Goal: Task Accomplishment & Management: Complete application form

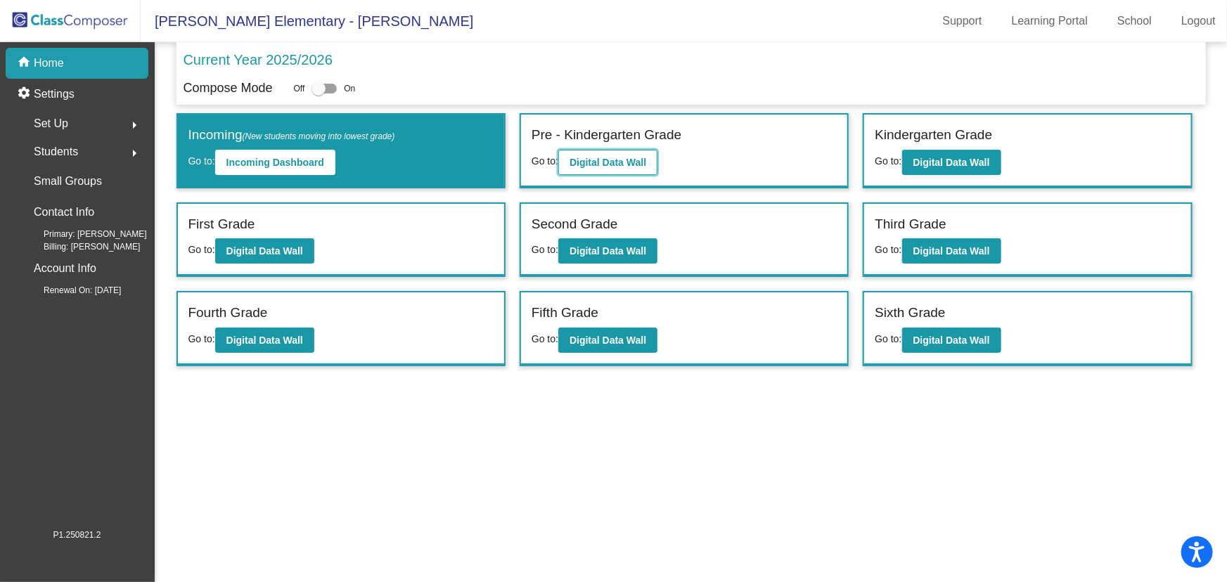
click at [607, 160] on b "Digital Data Wall" at bounding box center [608, 162] width 77 height 11
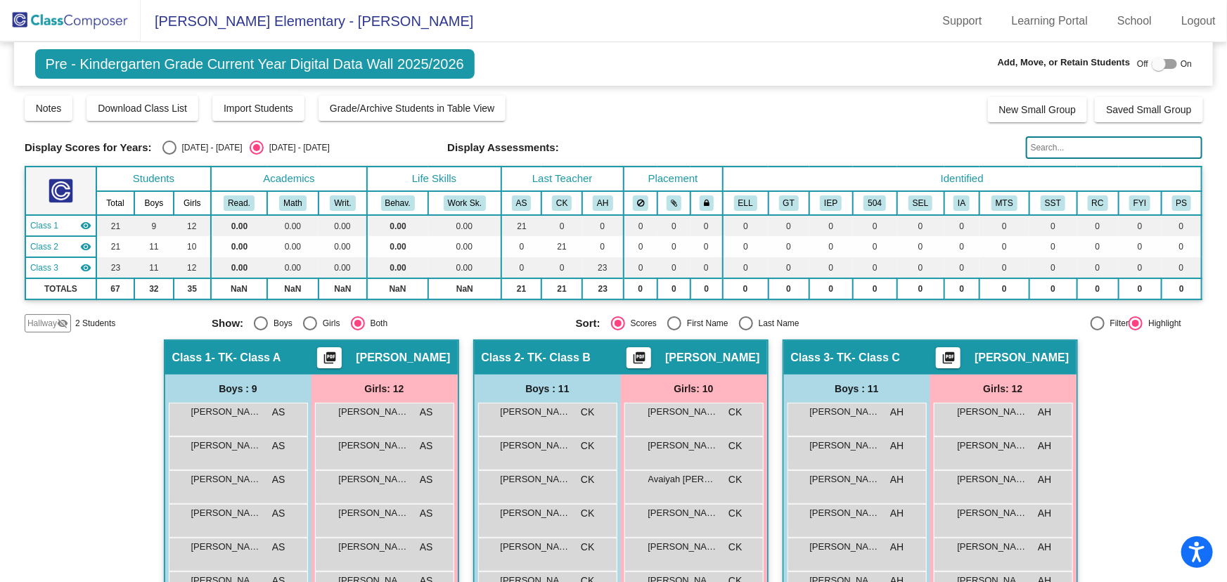
click at [1152, 64] on div at bounding box center [1159, 64] width 14 height 14
checkbox input "true"
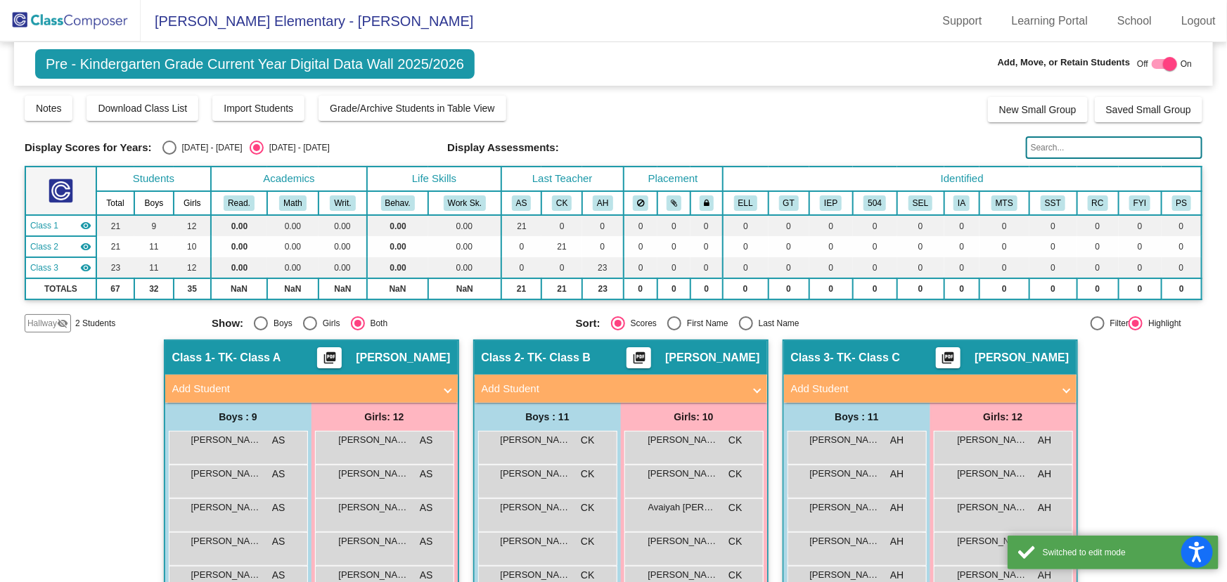
click at [330, 387] on mat-panel-title "Add Student" at bounding box center [303, 389] width 262 height 16
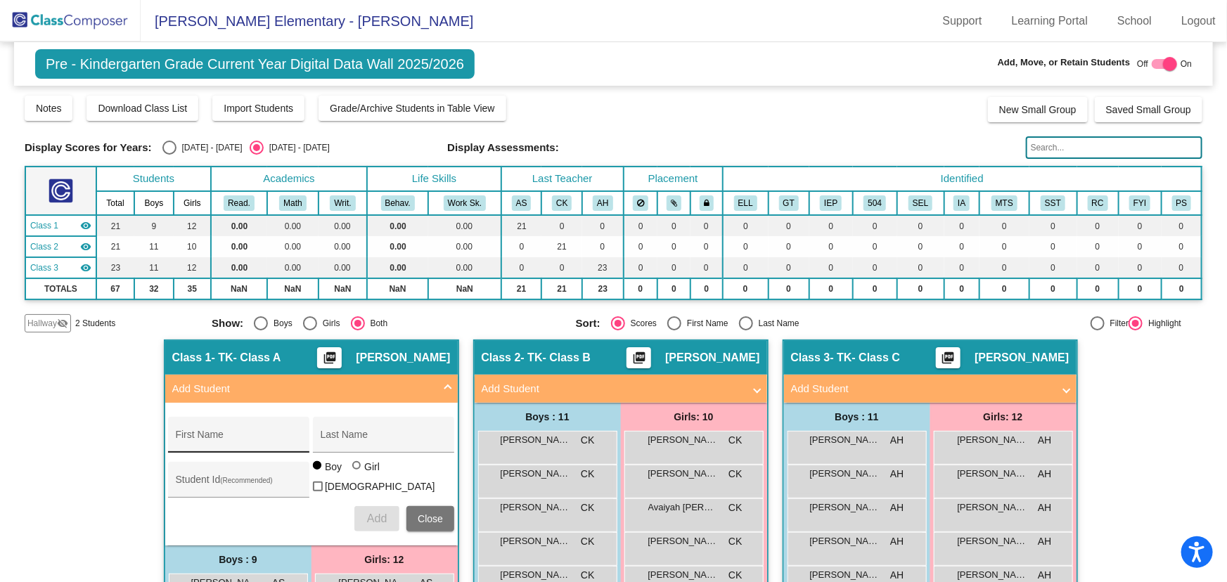
click at [257, 439] on input "First Name" at bounding box center [239, 440] width 127 height 11
type input "[PERSON_NAME]"
type input "1054361"
click at [367, 519] on span "Add" at bounding box center [377, 519] width 20 height 12
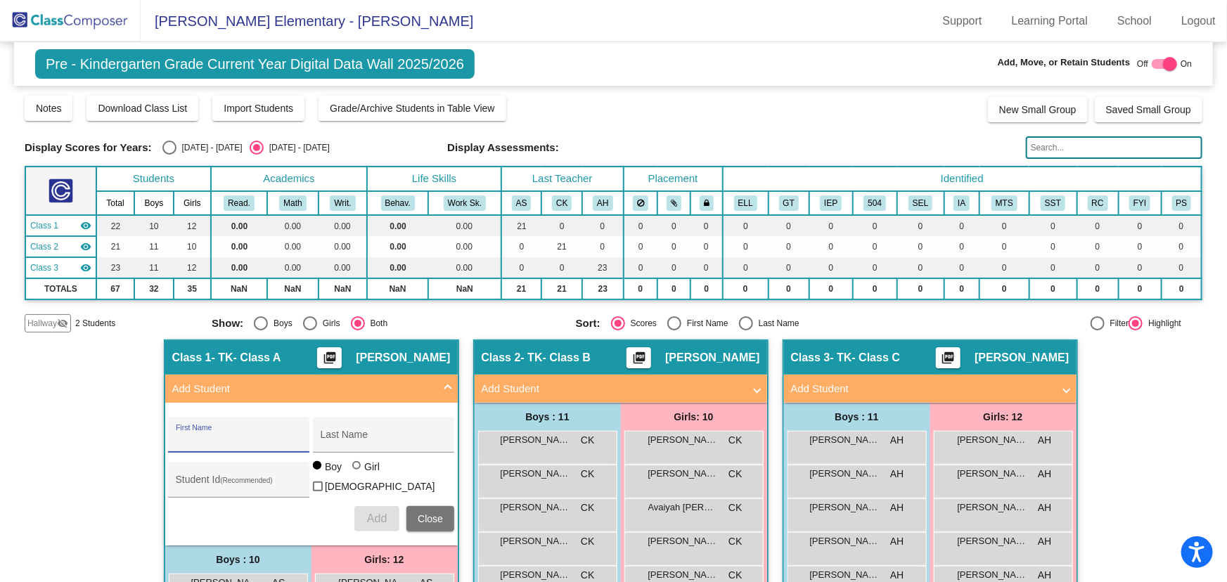
click at [50, 322] on span "Hallway" at bounding box center [42, 323] width 30 height 13
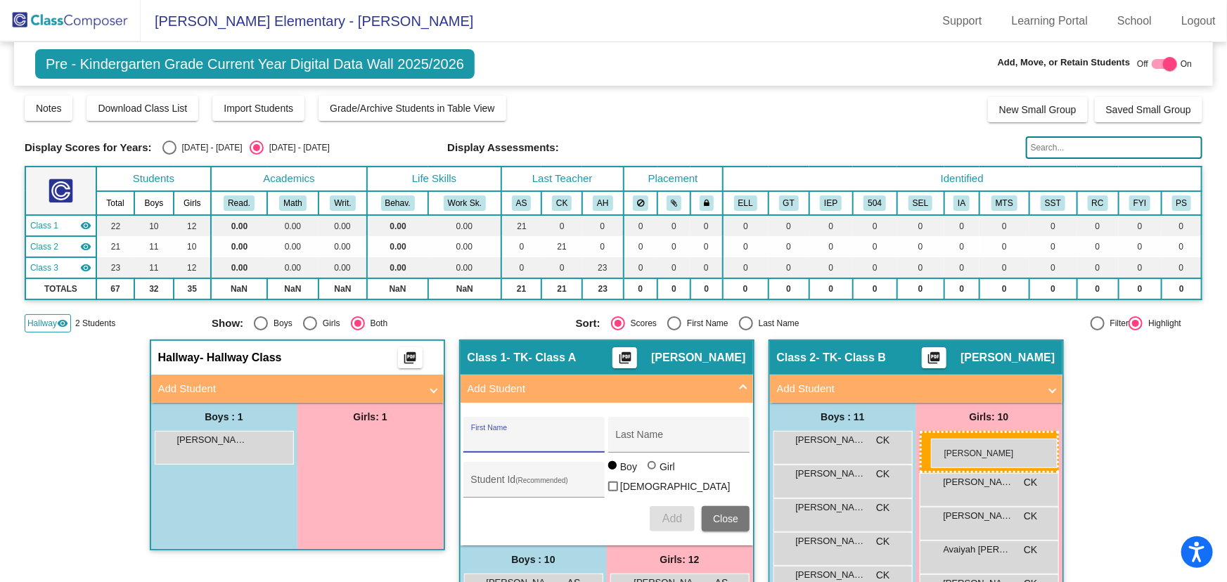
drag, startPoint x: 363, startPoint y: 441, endPoint x: 931, endPoint y: 439, distance: 568.1
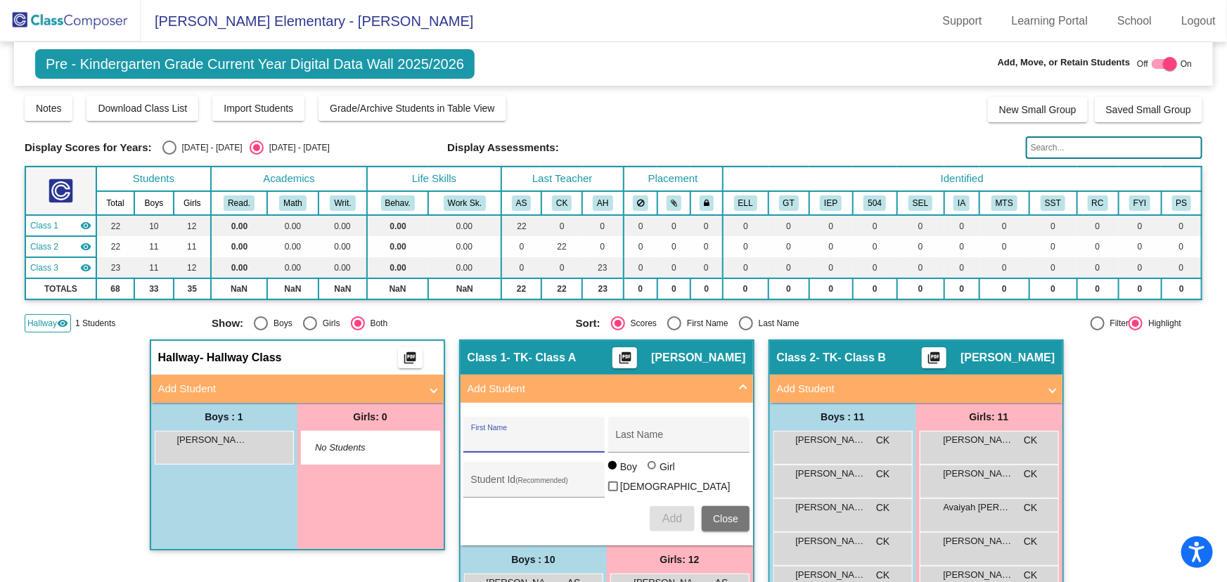
click at [727, 506] on button "Close" at bounding box center [726, 518] width 48 height 25
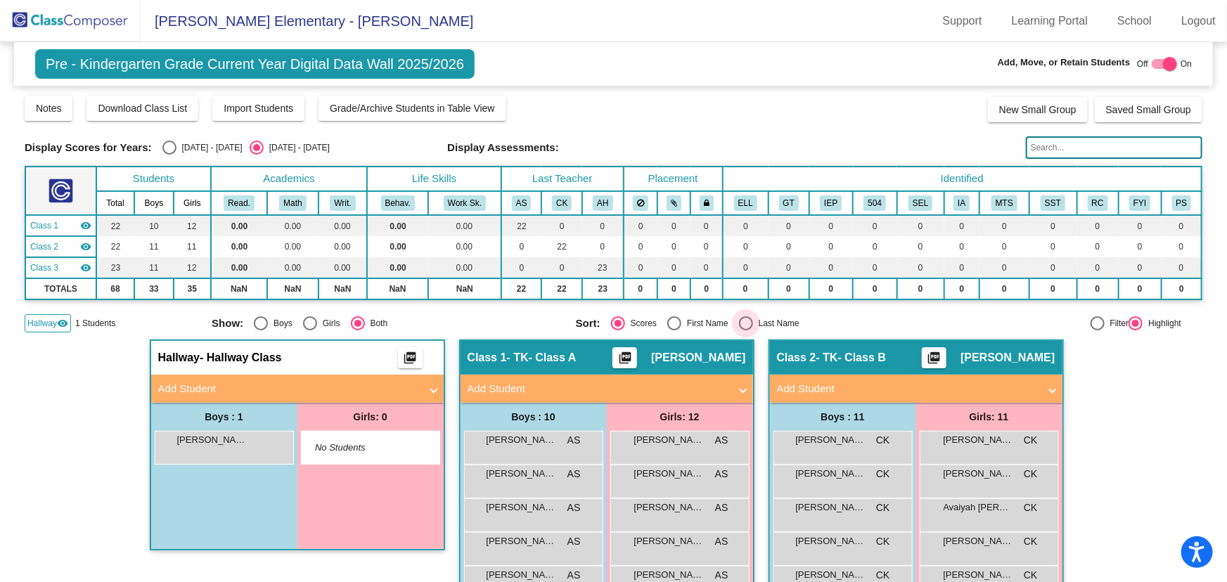
click at [745, 325] on div "Select an option" at bounding box center [746, 323] width 14 height 14
click at [745, 330] on input "Last Name" at bounding box center [745, 330] width 1 height 1
radio input "true"
click at [53, 317] on span "Hallway" at bounding box center [42, 323] width 30 height 13
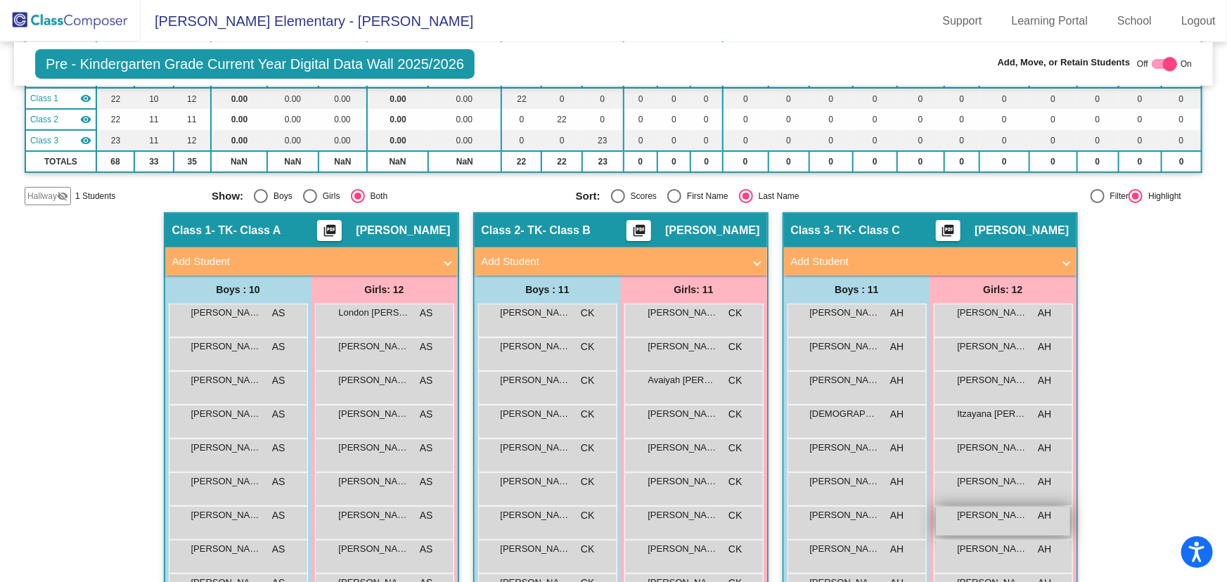
scroll to position [255, 0]
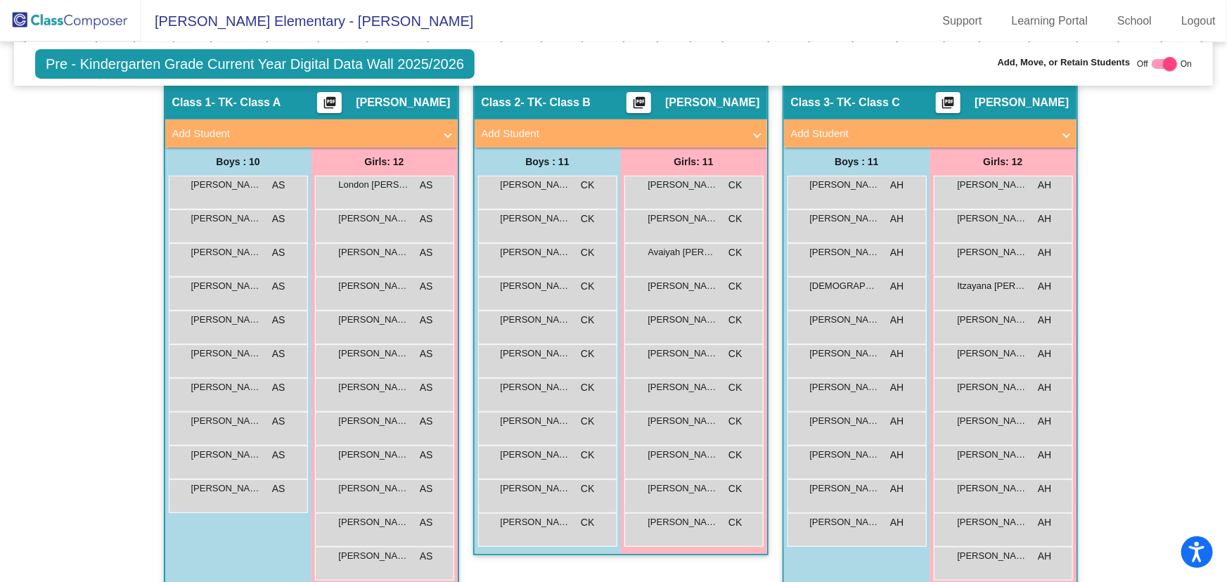
click at [992, 131] on mat-panel-title "Add Student" at bounding box center [922, 134] width 262 height 16
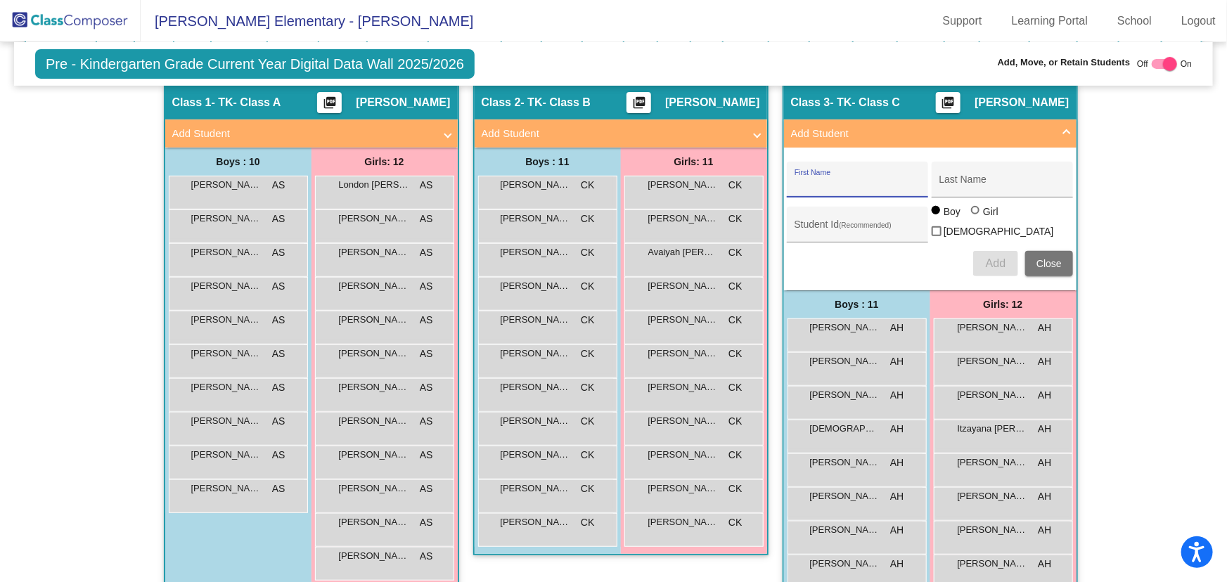
click at [851, 181] on input "First Name" at bounding box center [858, 184] width 127 height 11
type input "Zena"
type input "[PERSON_NAME]"
type input "1054337"
click at [973, 214] on div at bounding box center [975, 210] width 8 height 8
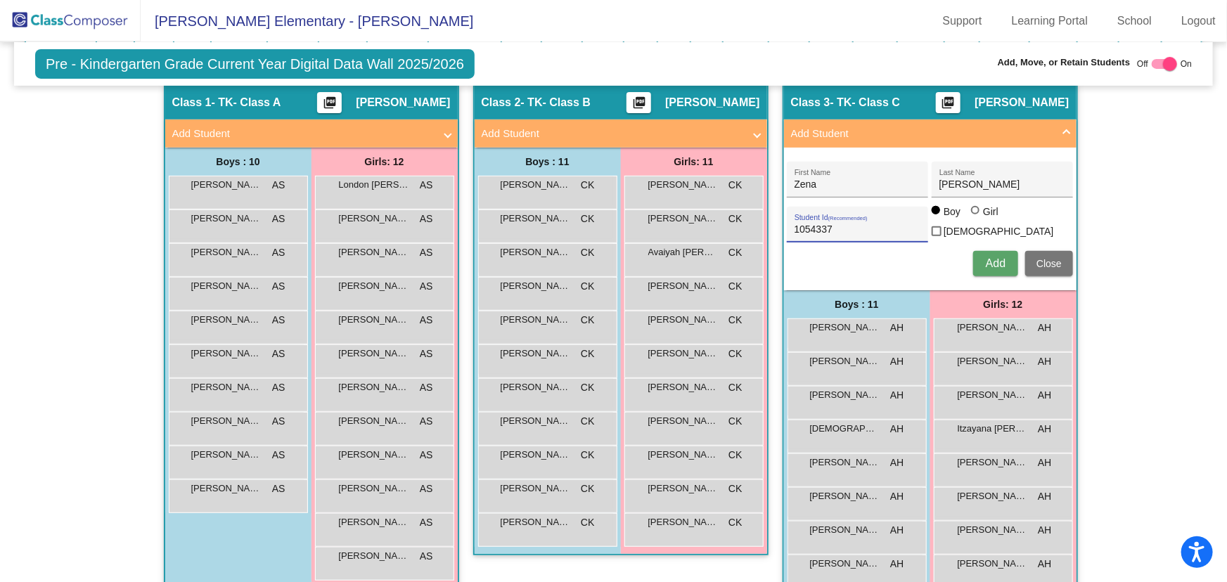
click at [976, 217] on input "Girl" at bounding box center [976, 217] width 1 height 1
radio input "true"
click at [986, 257] on span "Add" at bounding box center [996, 263] width 20 height 12
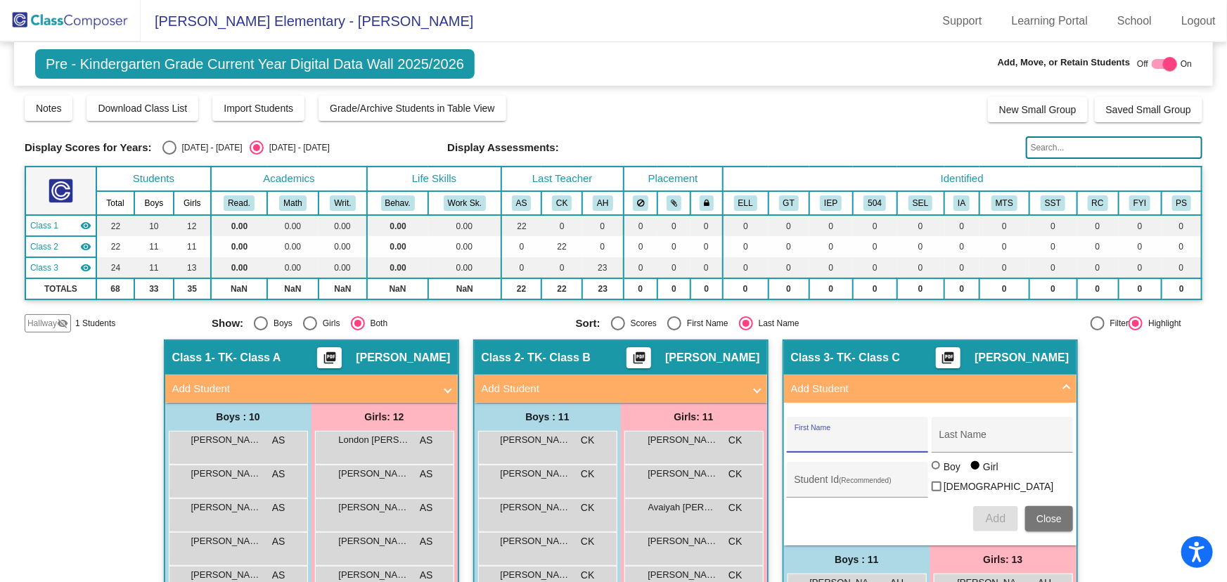
click at [38, 317] on span "Hallway" at bounding box center [42, 323] width 30 height 13
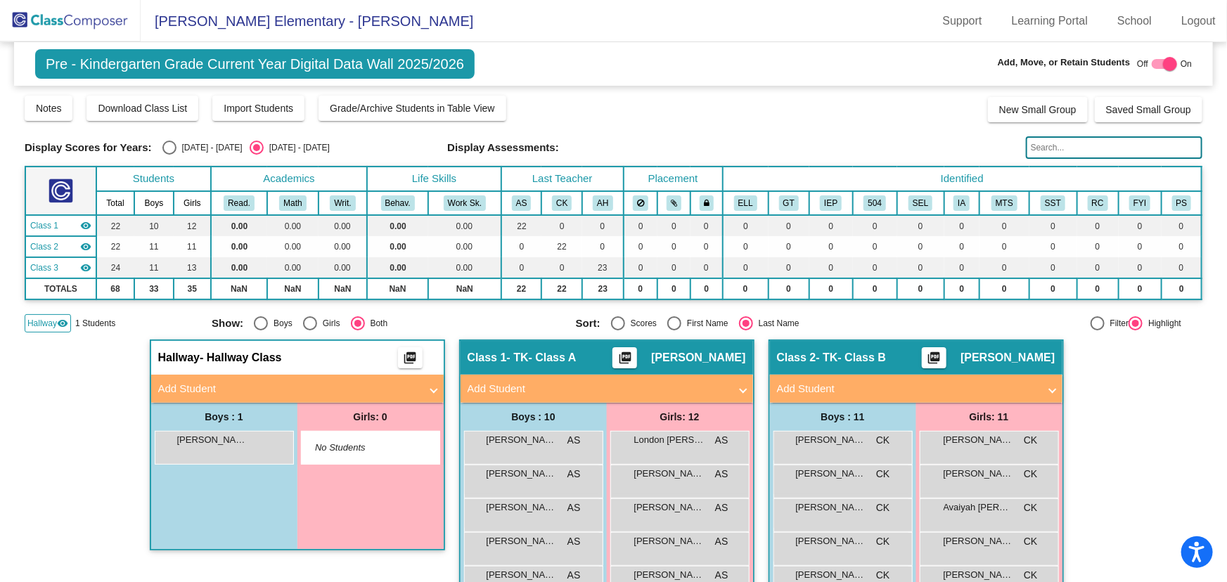
click at [41, 321] on span "Hallway" at bounding box center [42, 323] width 30 height 13
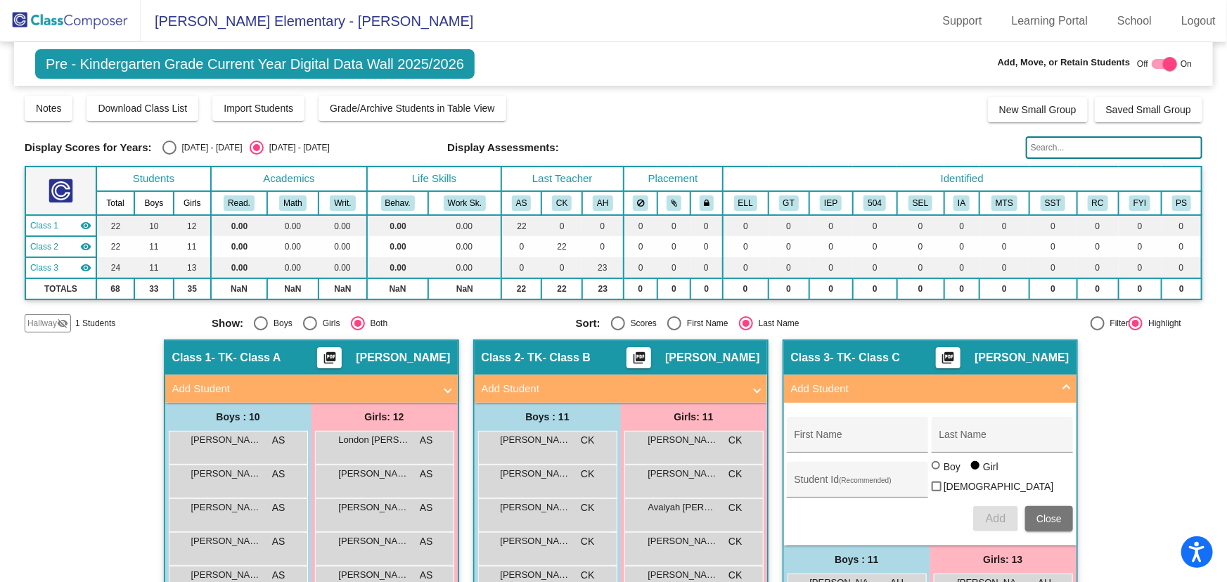
click at [1055, 514] on span "Close" at bounding box center [1048, 518] width 25 height 11
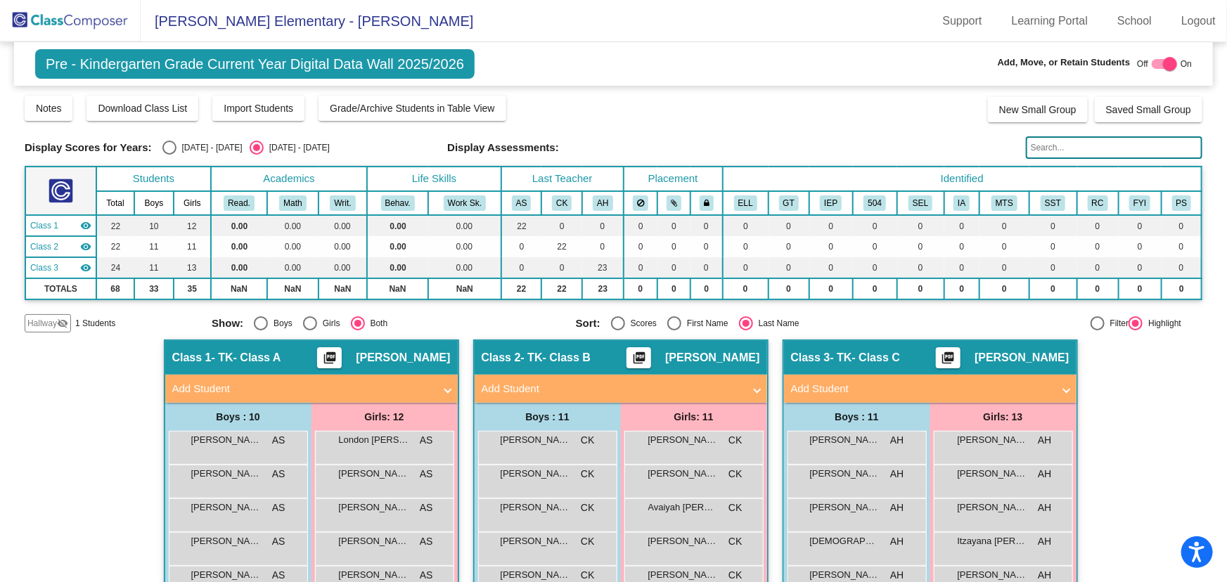
click at [374, 382] on mat-panel-title "Add Student" at bounding box center [303, 389] width 262 height 16
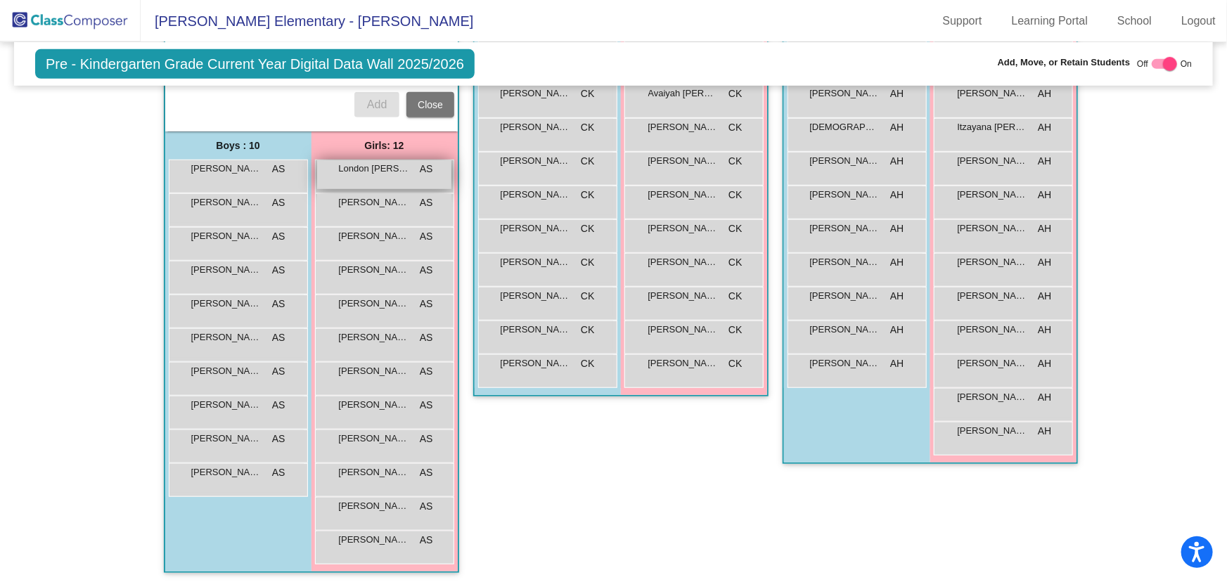
scroll to position [158, 0]
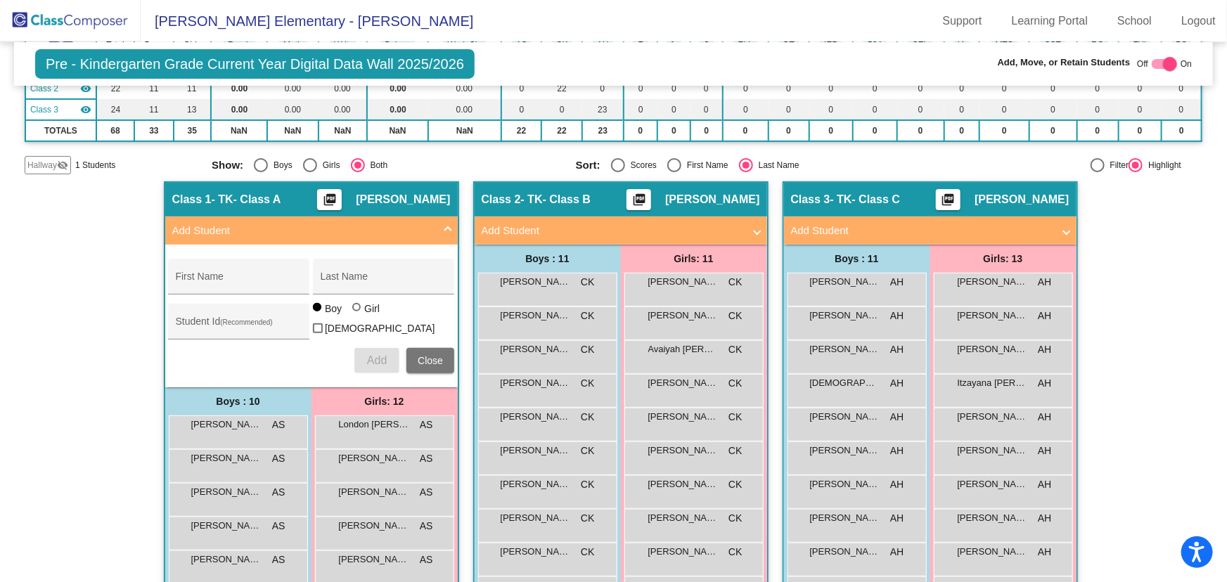
click at [431, 355] on span "Close" at bounding box center [430, 360] width 25 height 11
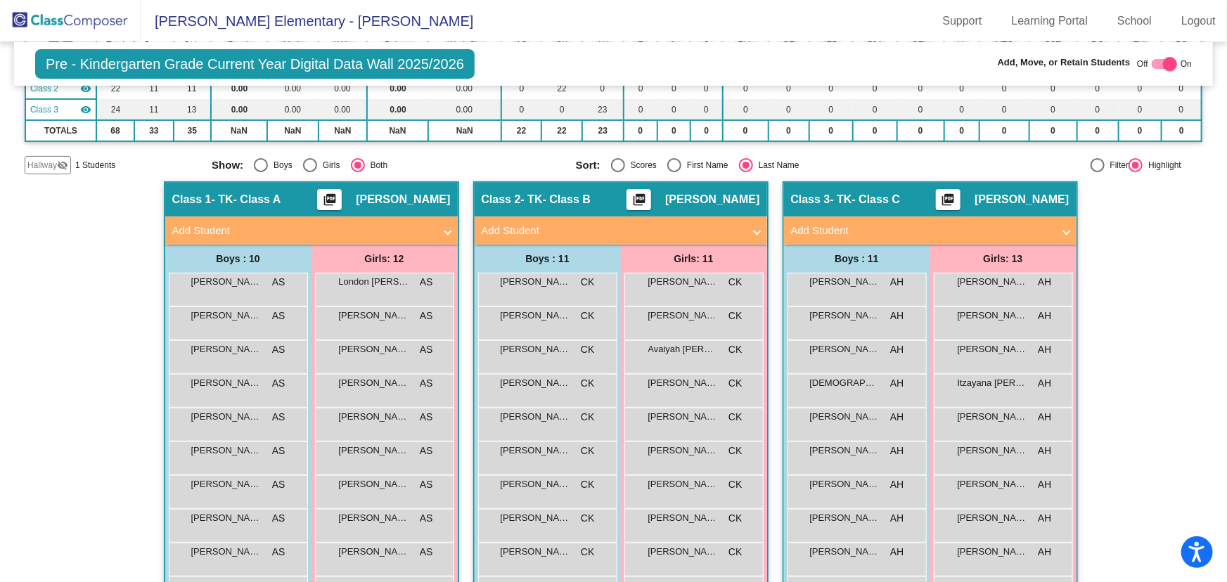
click at [49, 160] on span "Hallway" at bounding box center [42, 165] width 30 height 13
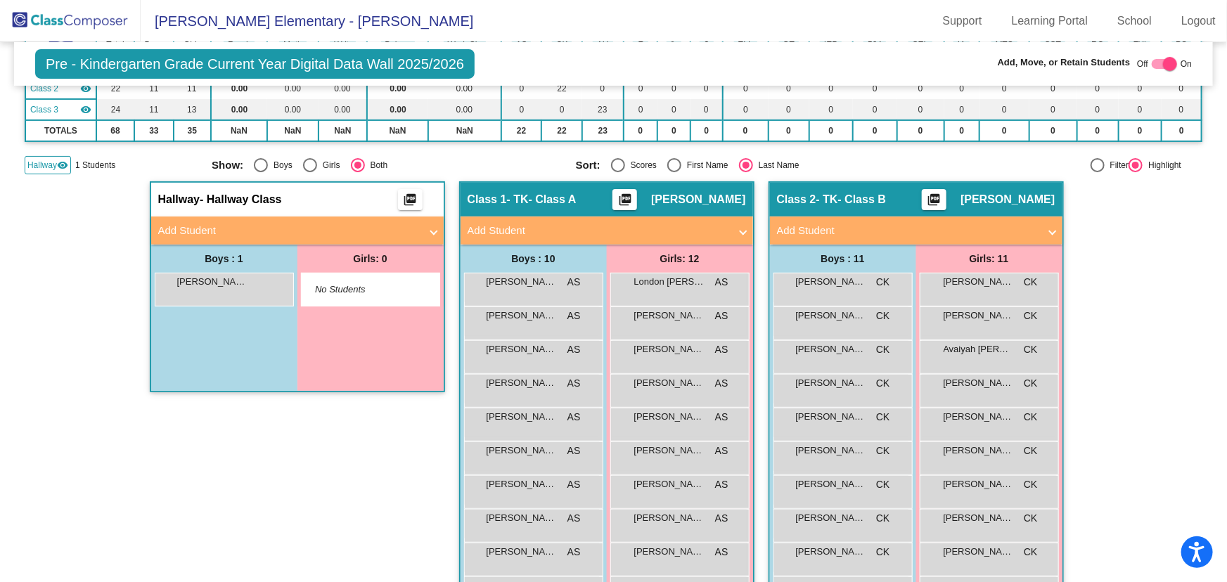
click at [278, 233] on mat-panel-title "Add Student" at bounding box center [289, 231] width 262 height 16
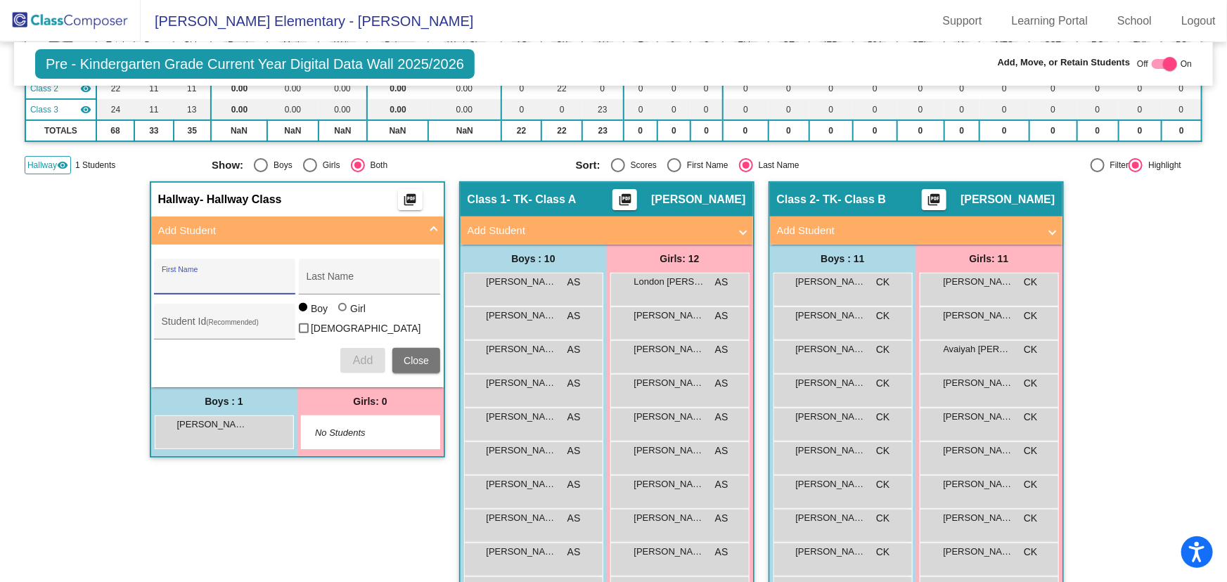
click at [227, 280] on input "First Name" at bounding box center [225, 281] width 127 height 11
type input "[PERSON_NAME]"
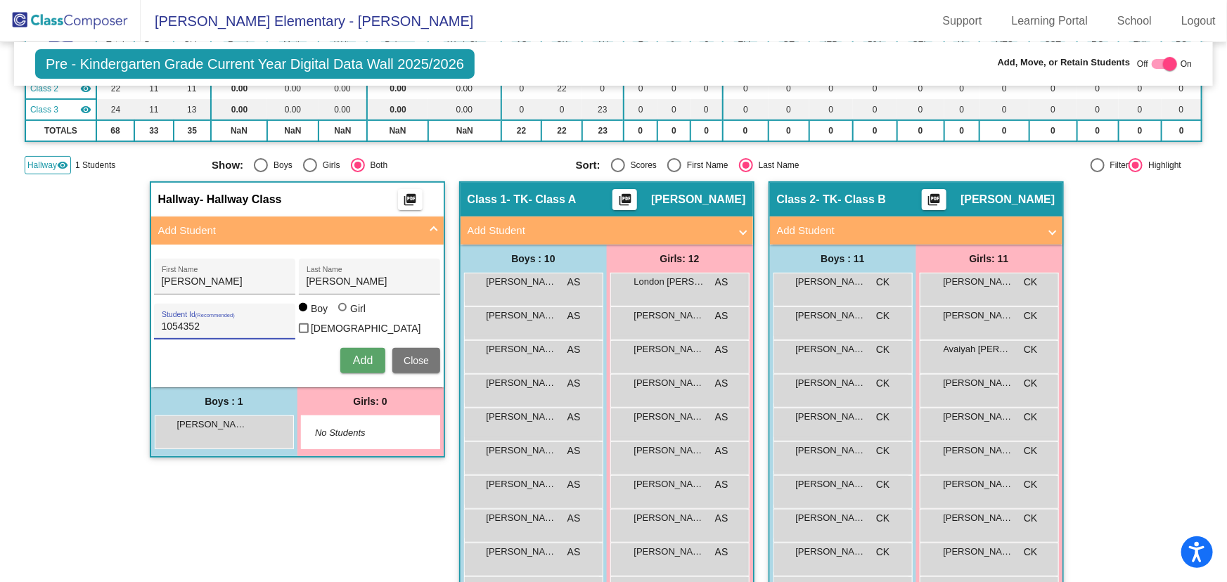
type input "1054352"
click at [340, 311] on div at bounding box center [342, 307] width 8 height 8
click at [343, 314] on input "Girl" at bounding box center [343, 314] width 1 height 1
radio input "true"
click at [366, 357] on span "Add" at bounding box center [363, 360] width 20 height 12
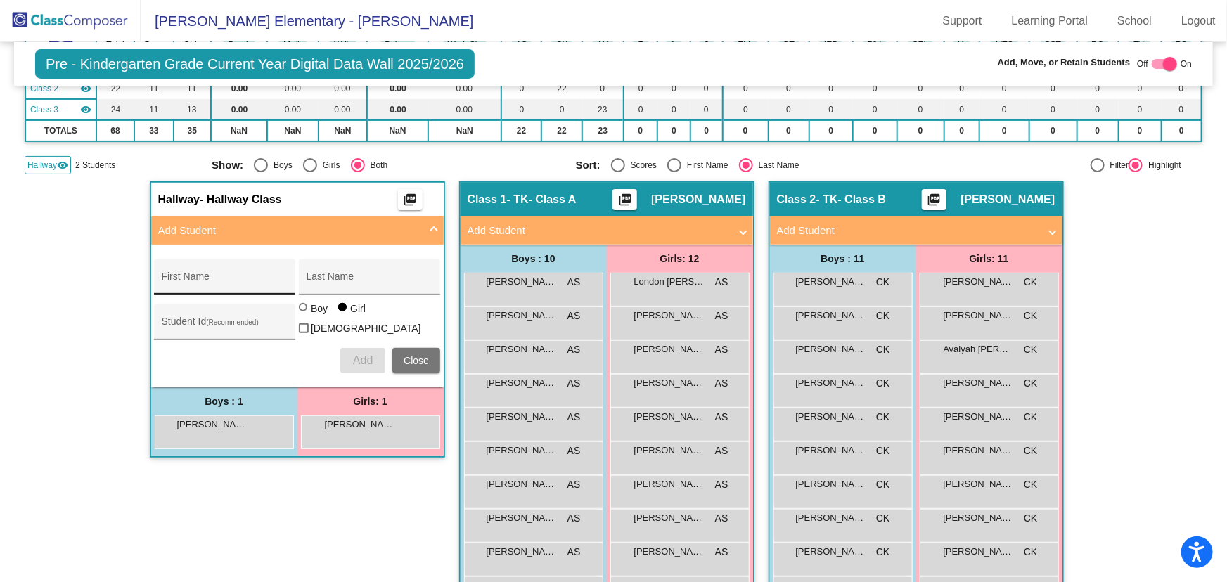
click at [205, 267] on div "First Name" at bounding box center [225, 280] width 127 height 29
type input "Milani"
type input "[PERSON_NAME]"
type input "1054360"
click at [360, 361] on span "Add" at bounding box center [363, 360] width 20 height 12
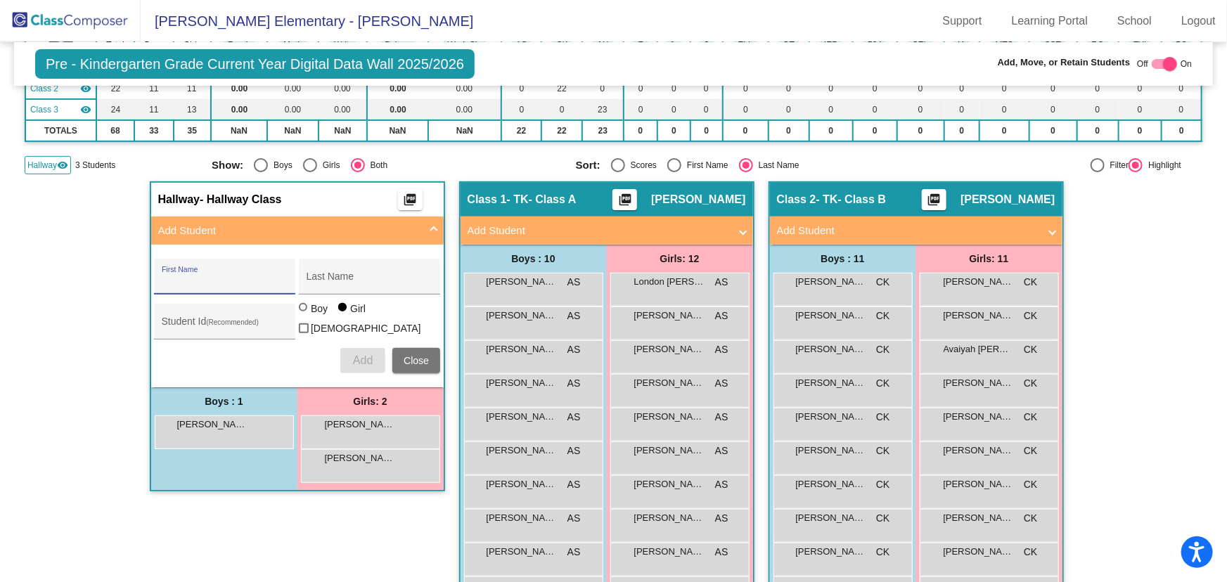
drag, startPoint x: 75, startPoint y: 22, endPoint x: 409, endPoint y: 118, distance: 347.6
click at [76, 22] on img at bounding box center [70, 20] width 141 height 41
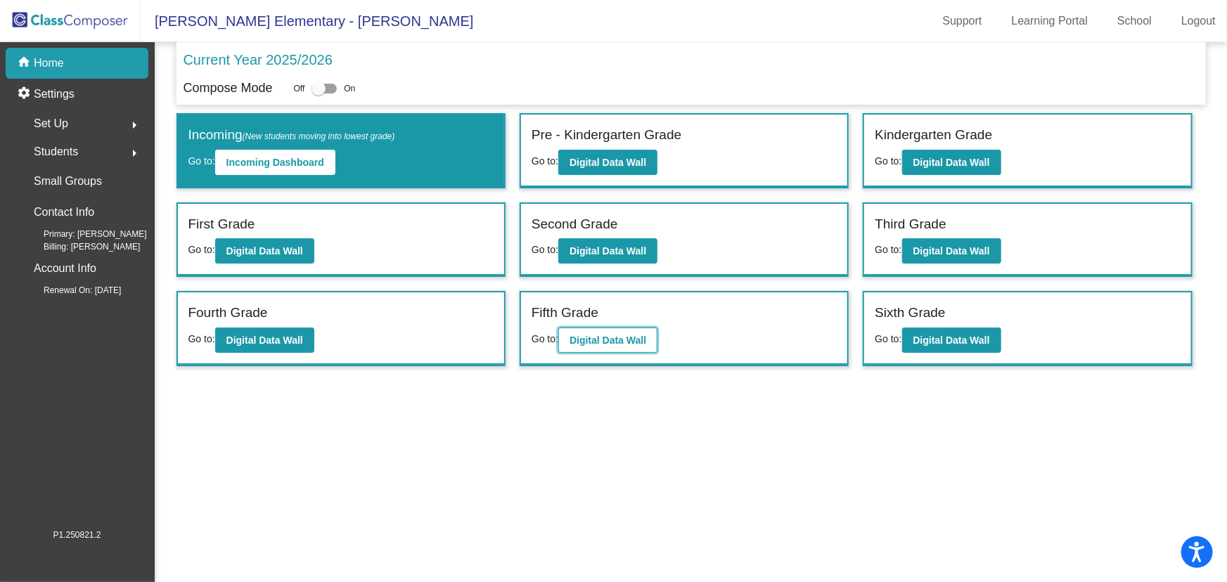
click at [635, 336] on b "Digital Data Wall" at bounding box center [608, 340] width 77 height 11
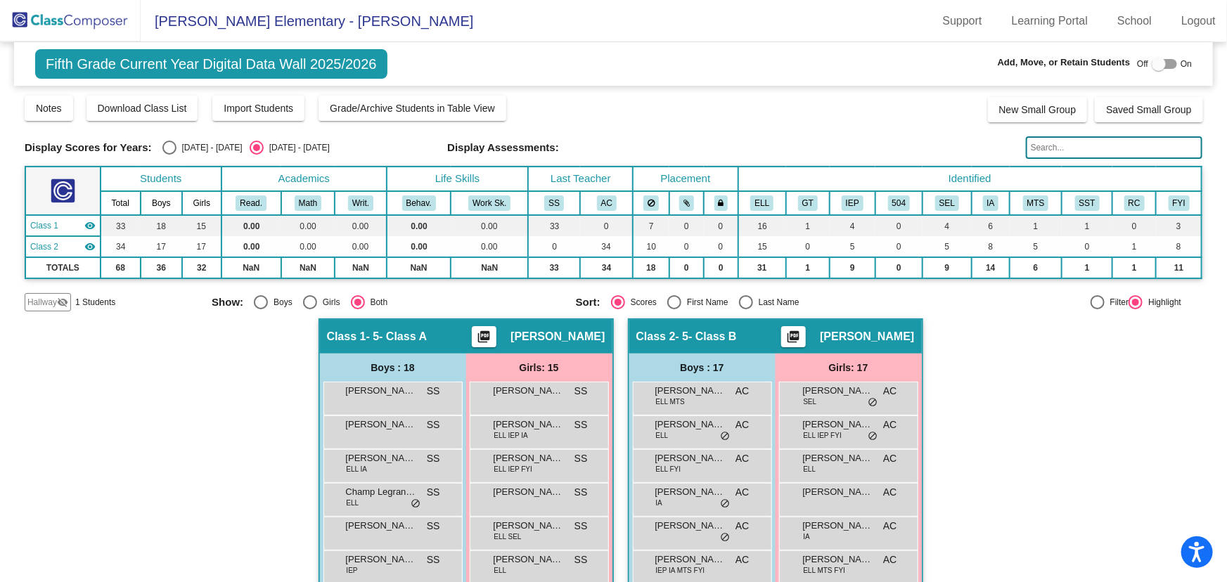
click at [49, 298] on span "Hallway" at bounding box center [42, 302] width 30 height 13
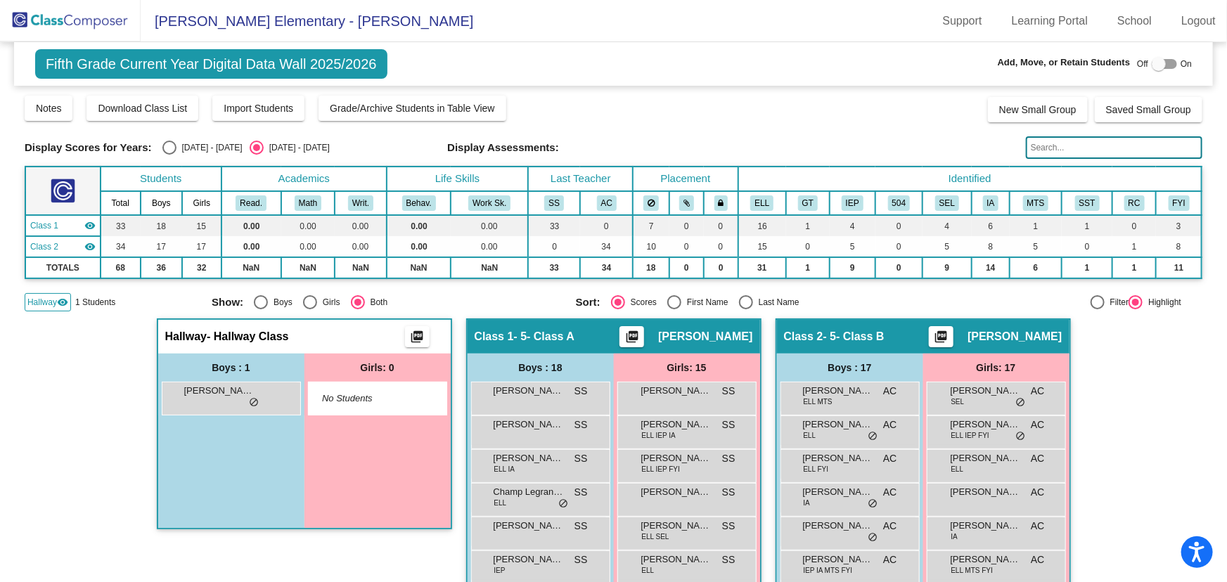
click at [82, 20] on img at bounding box center [70, 20] width 141 height 41
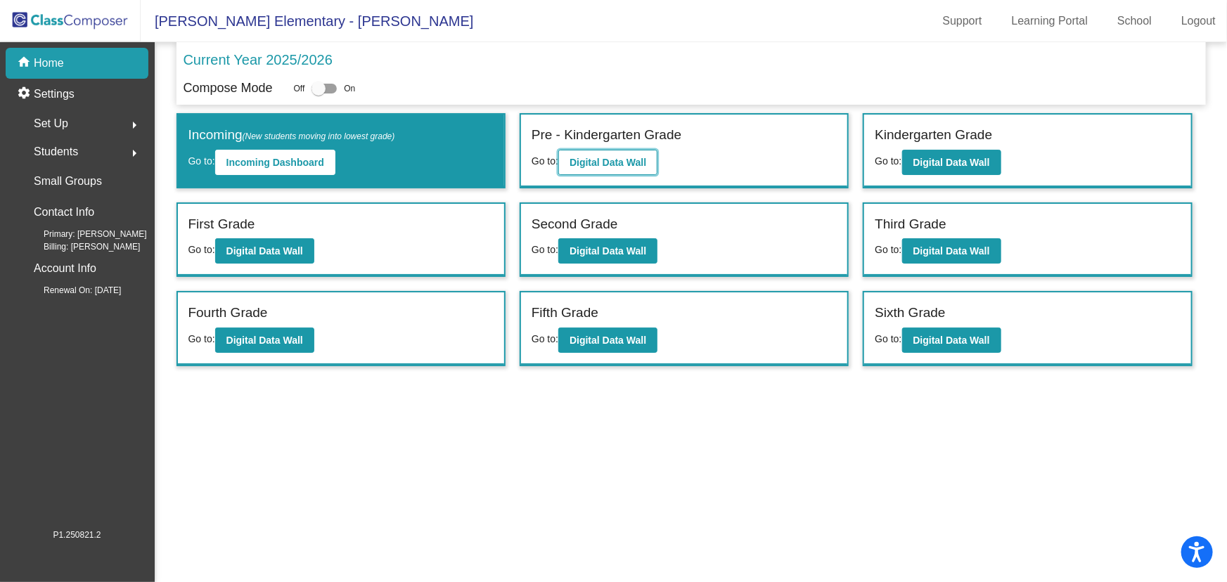
click at [605, 157] on b "Digital Data Wall" at bounding box center [608, 162] width 77 height 11
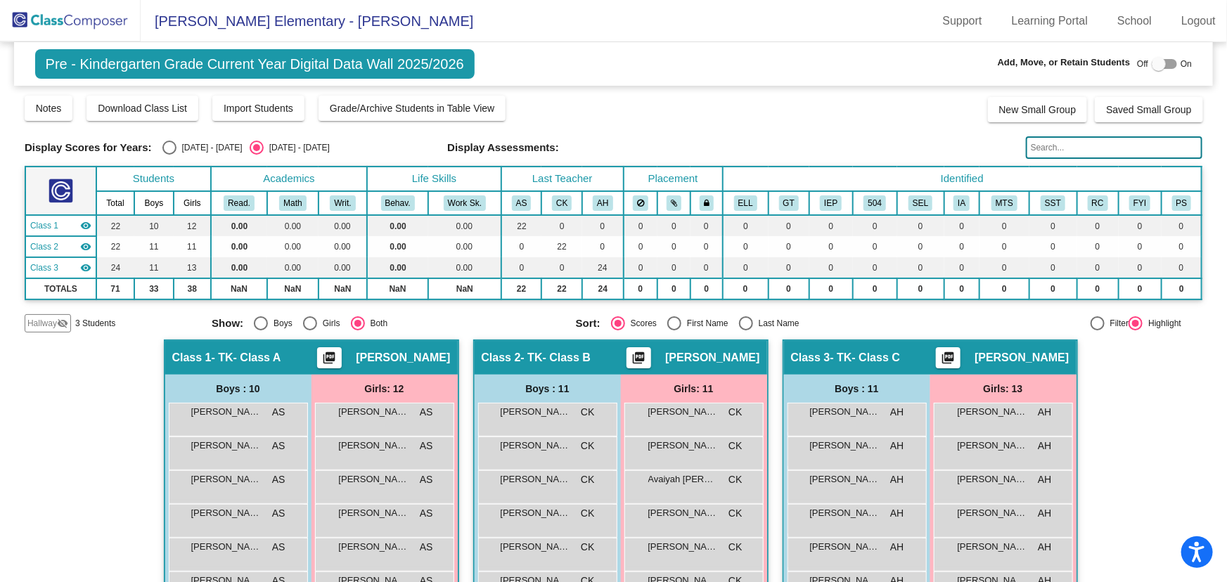
click at [49, 322] on span "Hallway" at bounding box center [42, 323] width 30 height 13
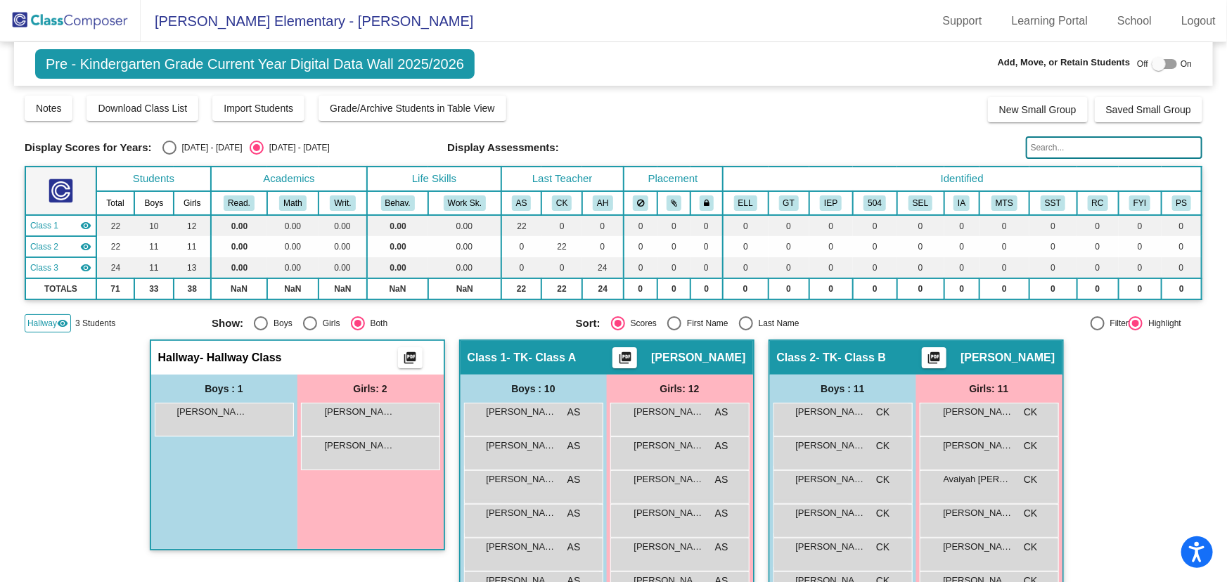
click at [41, 320] on span "Hallway" at bounding box center [42, 323] width 30 height 13
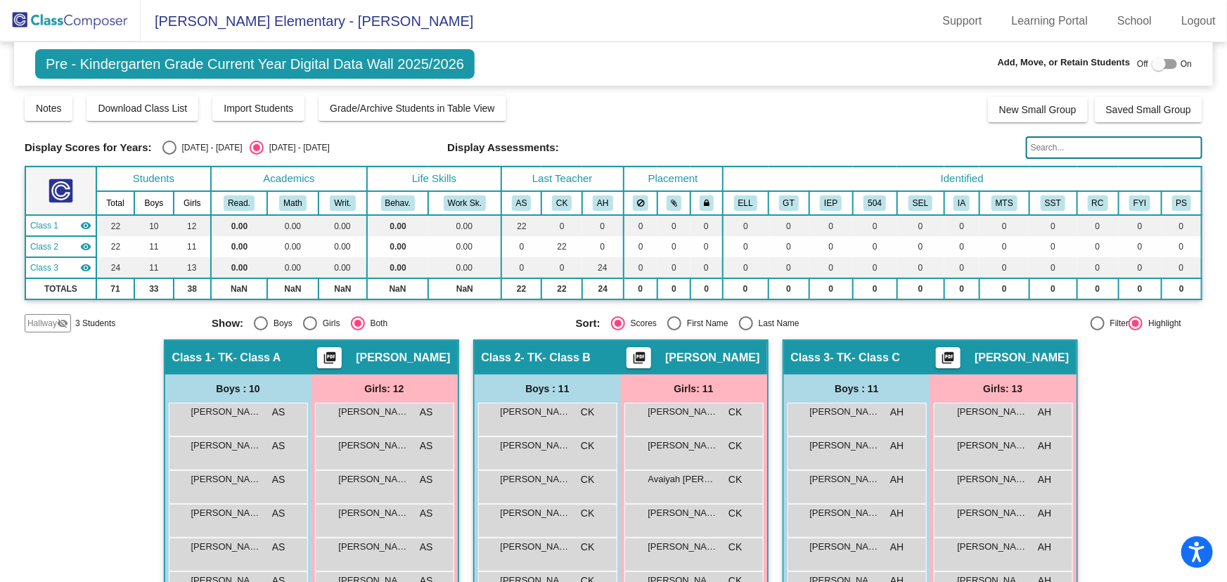
click at [86, 11] on img at bounding box center [70, 20] width 141 height 41
